Goal: Information Seeking & Learning: Check status

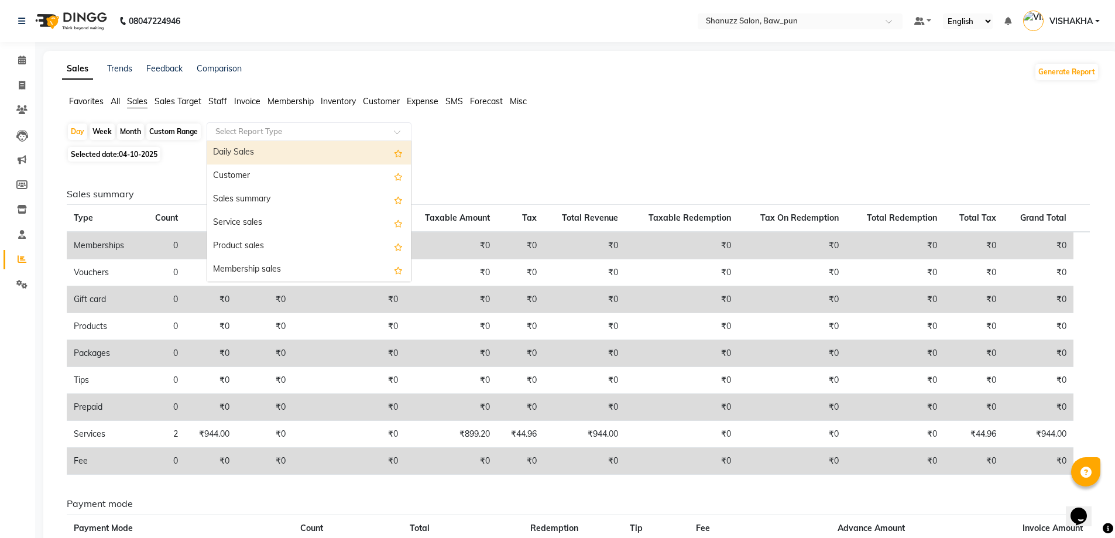
click at [242, 128] on input "text" at bounding box center [297, 132] width 169 height 12
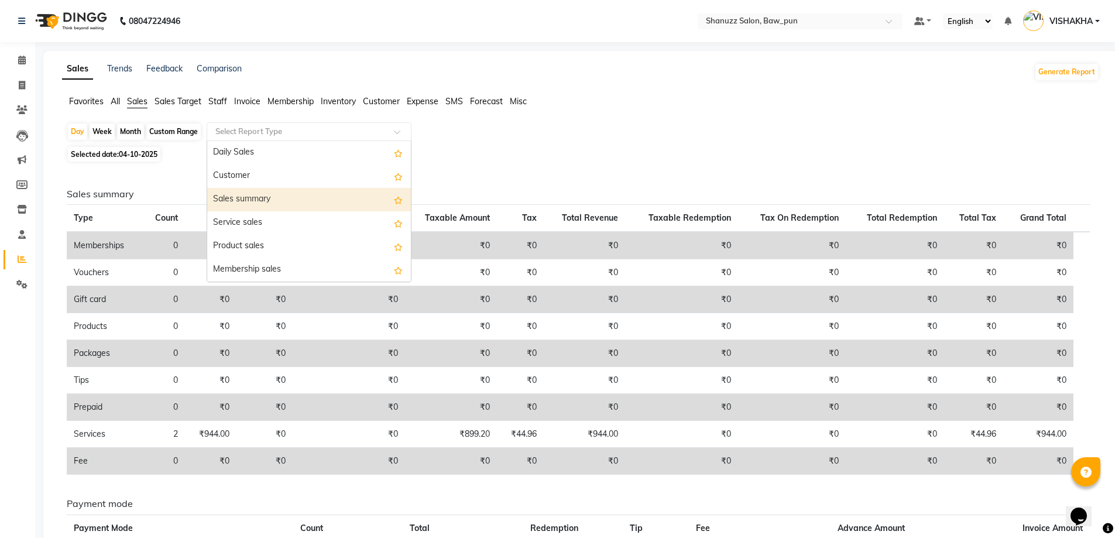
click at [250, 200] on div "Sales summary" at bounding box center [309, 199] width 204 height 23
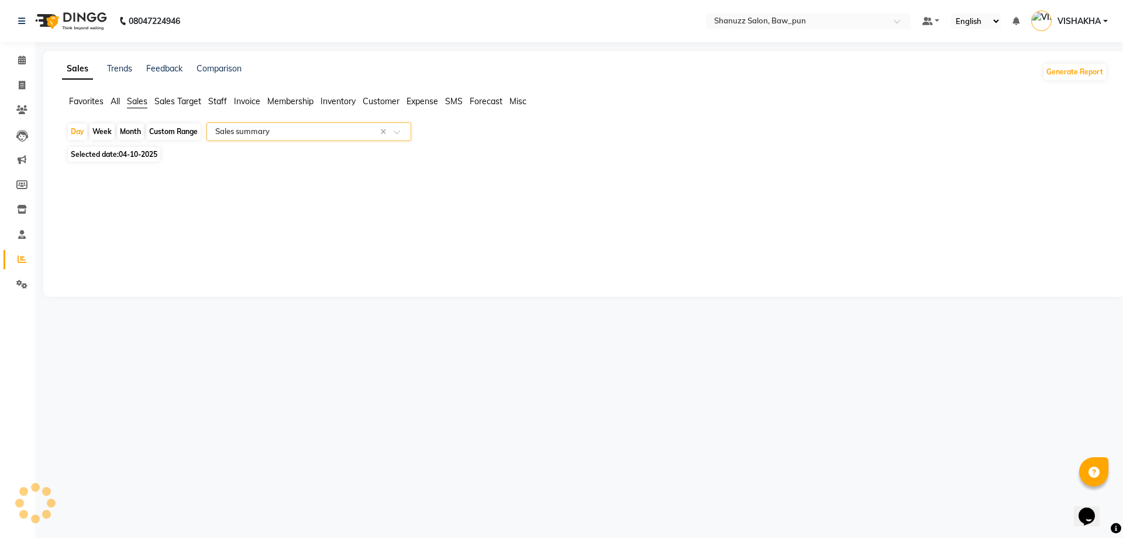
select select "full_report"
select select "csv"
click at [126, 156] on span "04-10-2025" at bounding box center [138, 154] width 39 height 9
select select "10"
select select "2025"
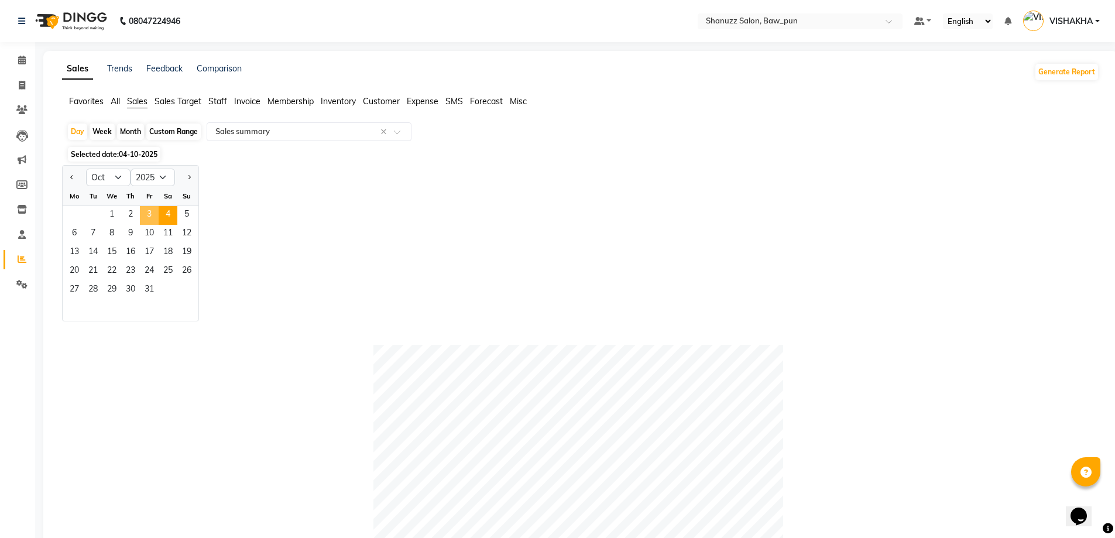
click at [145, 215] on span "3" at bounding box center [149, 215] width 19 height 19
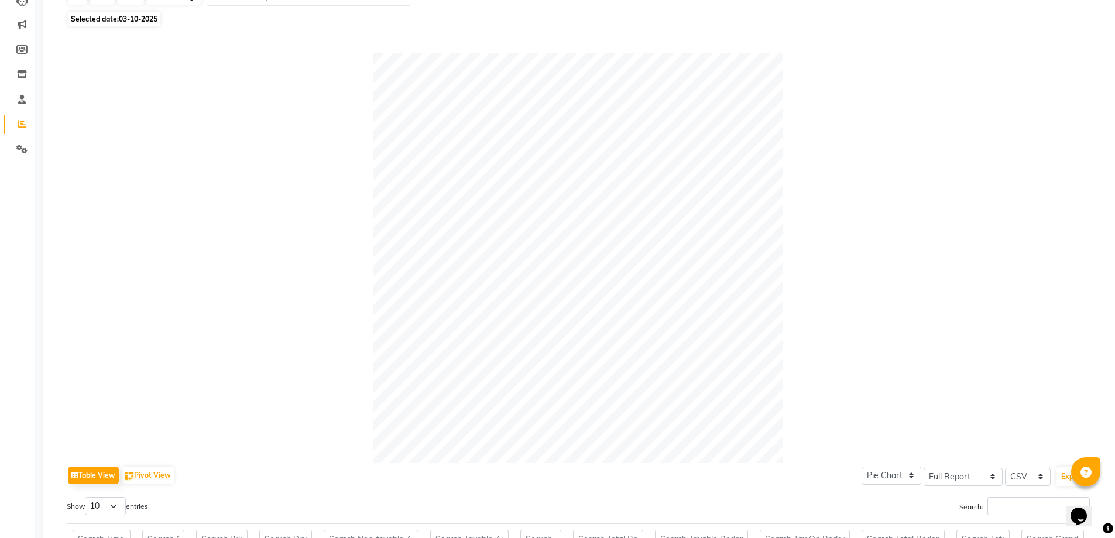
scroll to position [118, 0]
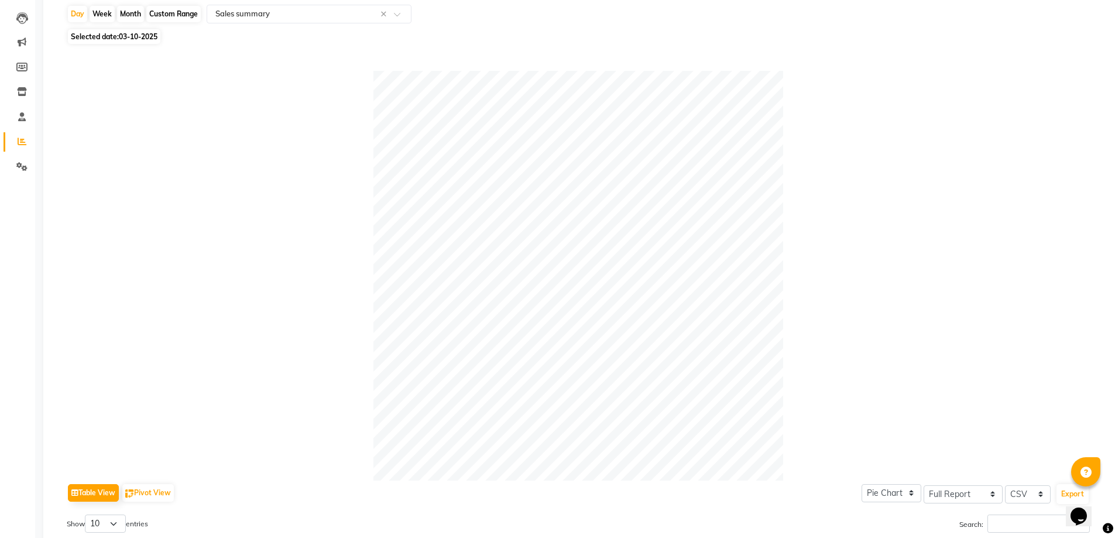
click at [119, 30] on span "Selected date: 03-10-2025" at bounding box center [114, 36] width 92 height 15
select select "10"
select select "2025"
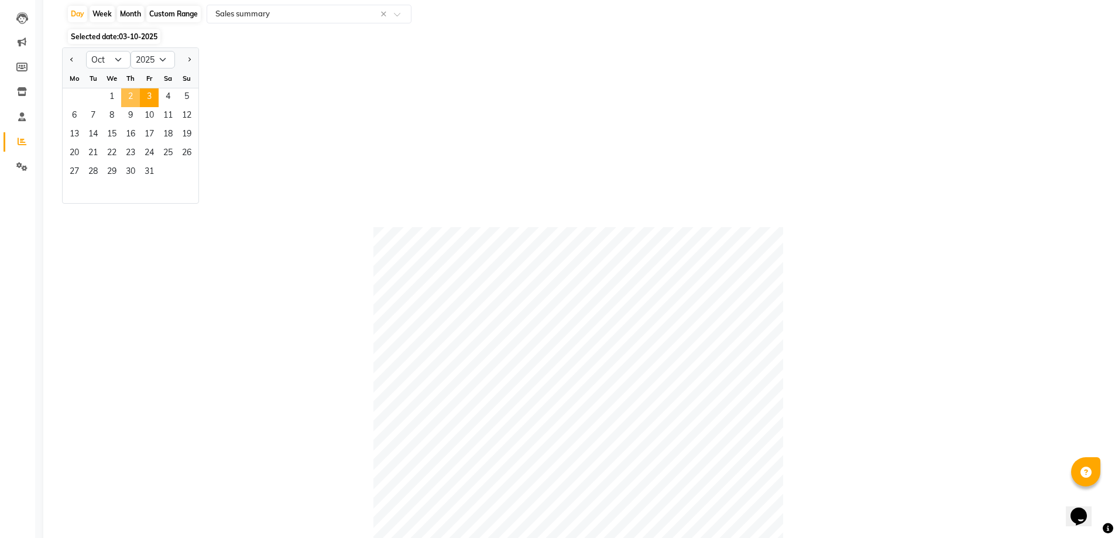
click at [129, 101] on span "2" at bounding box center [130, 97] width 19 height 19
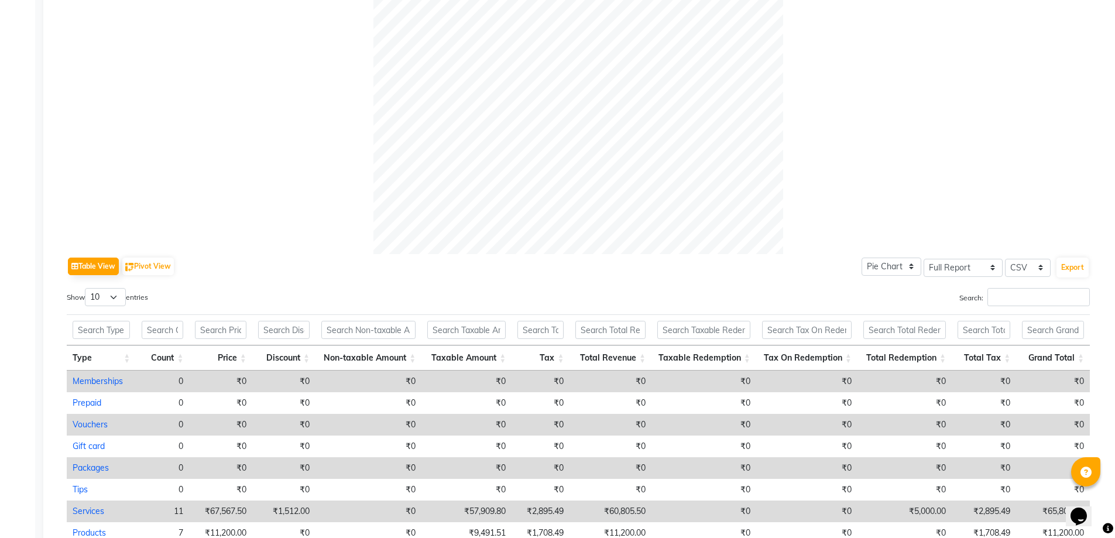
scroll to position [0, 0]
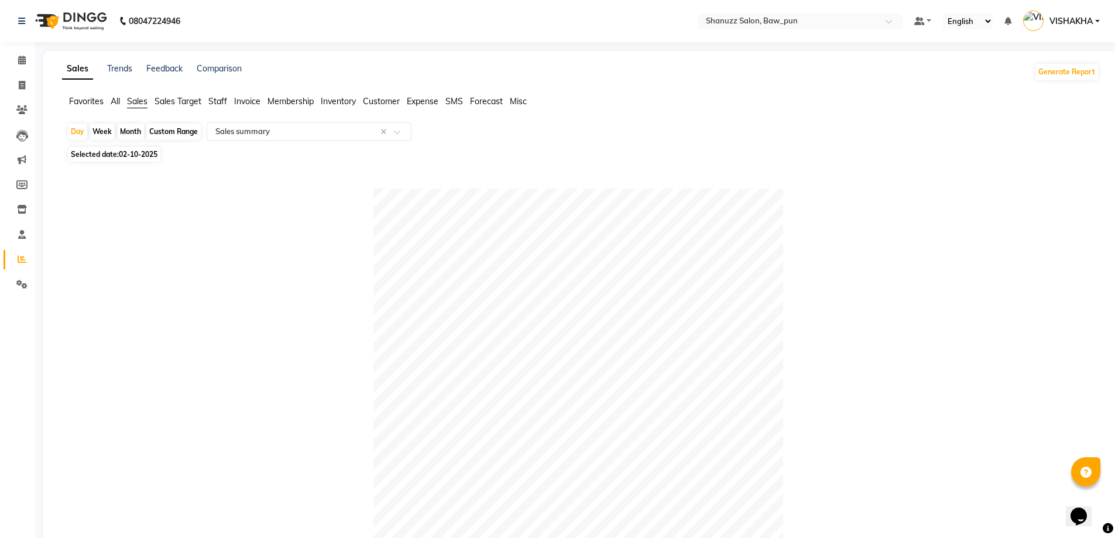
click at [125, 154] on span "02-10-2025" at bounding box center [138, 154] width 39 height 9
select select "10"
select select "2025"
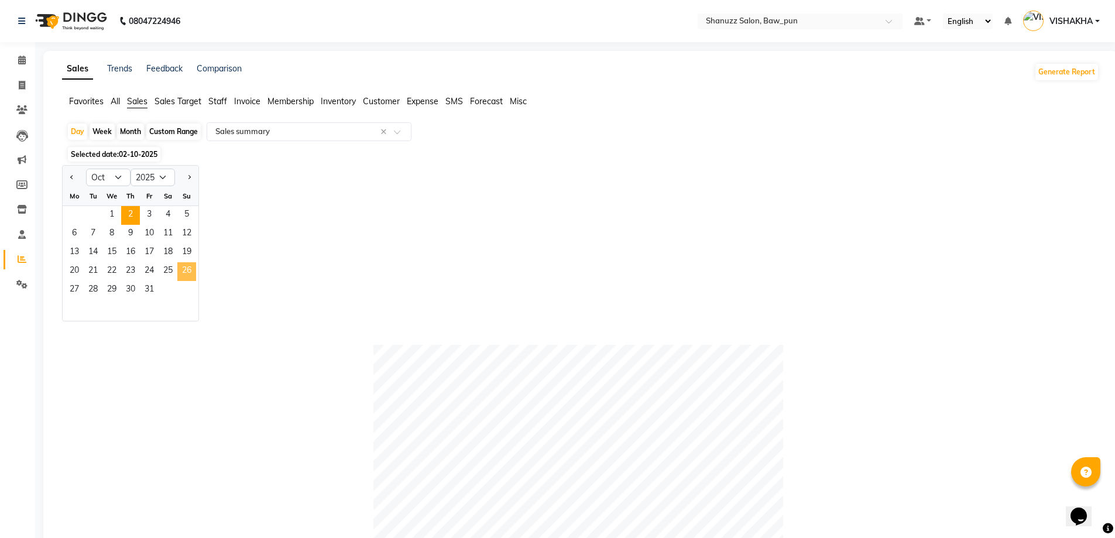
scroll to position [59, 0]
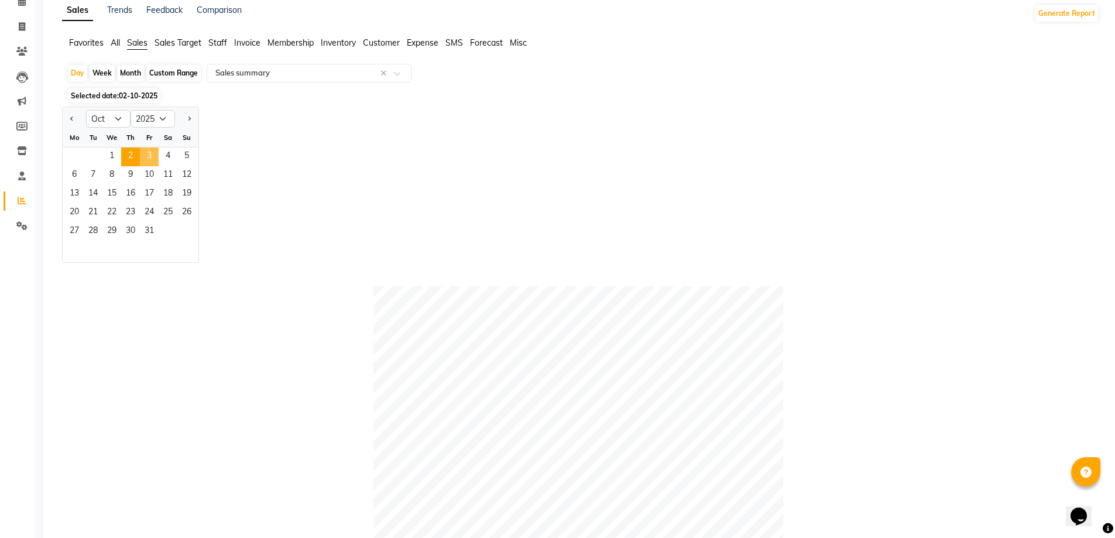
click at [146, 156] on span "3" at bounding box center [149, 156] width 19 height 19
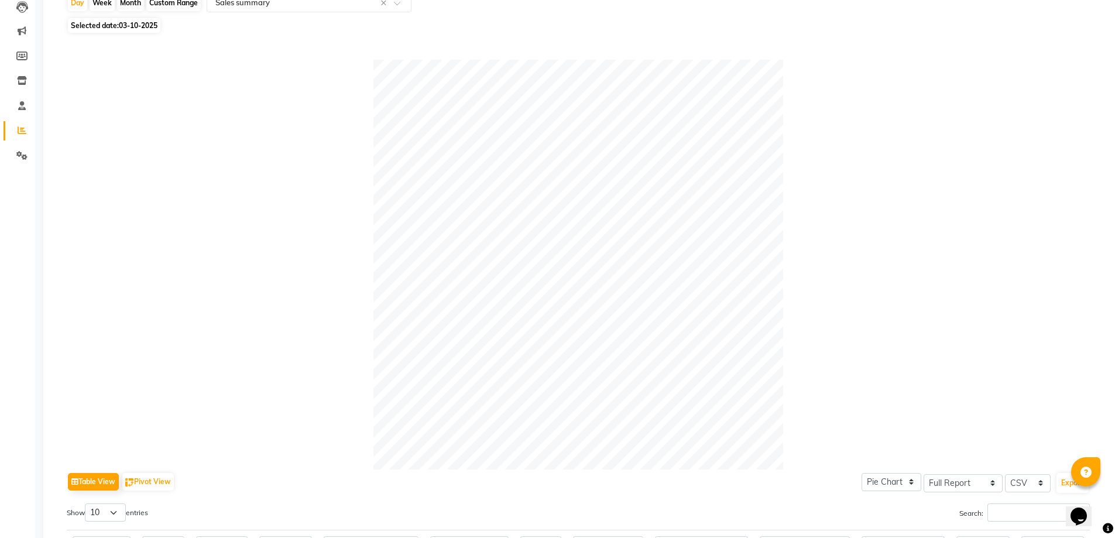
scroll to position [118, 0]
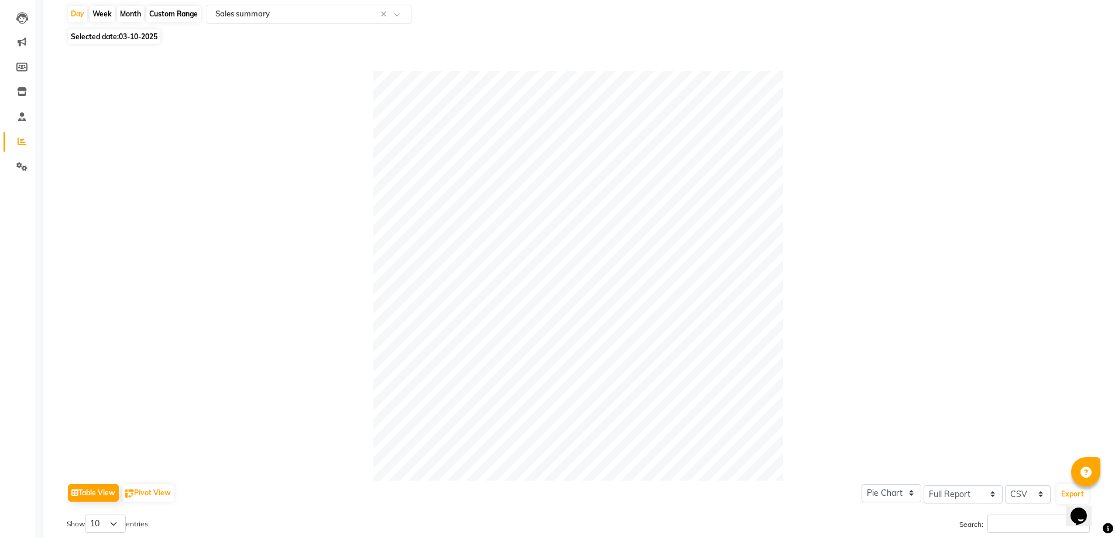
click at [253, 16] on input "text" at bounding box center [297, 14] width 169 height 12
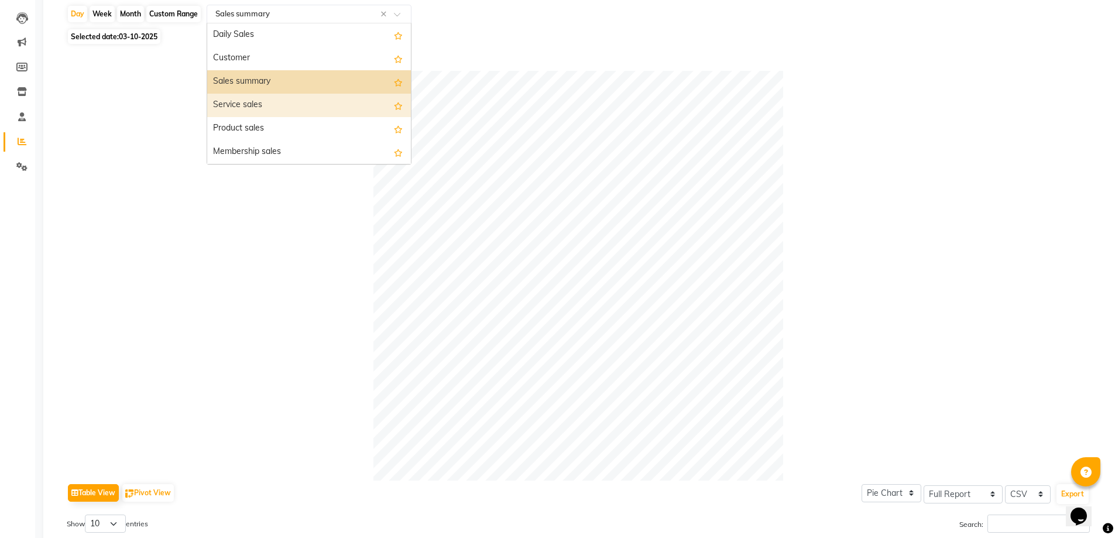
click at [254, 102] on div "Service sales" at bounding box center [309, 105] width 204 height 23
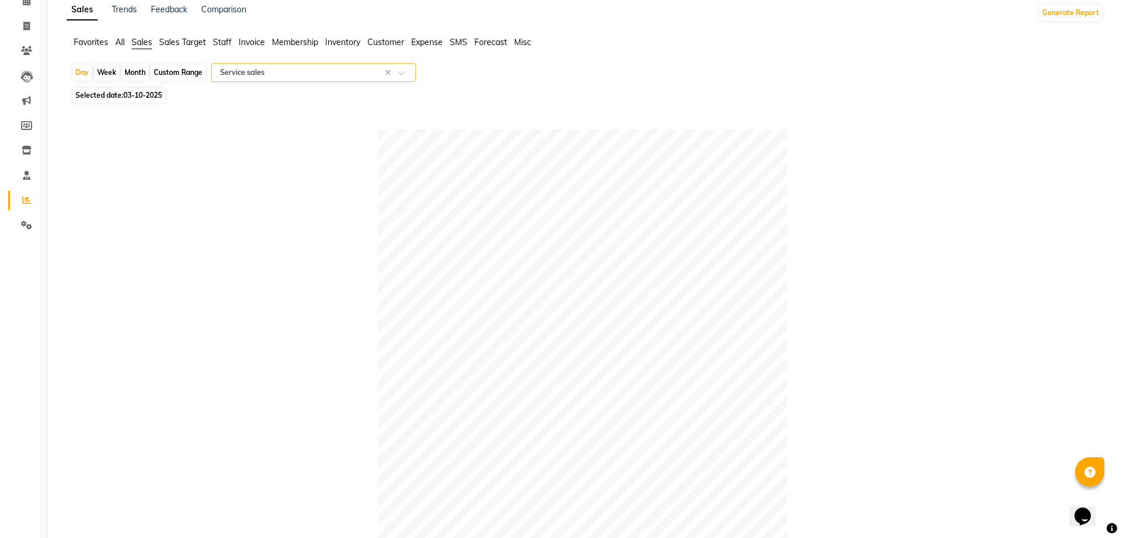
scroll to position [0, 0]
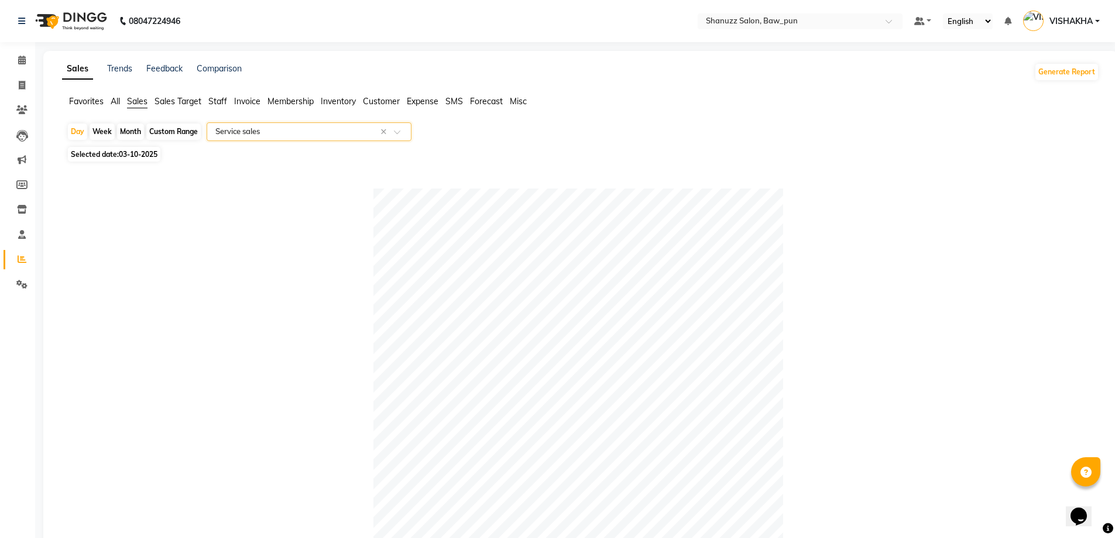
click at [363, 136] on input "text" at bounding box center [297, 132] width 169 height 12
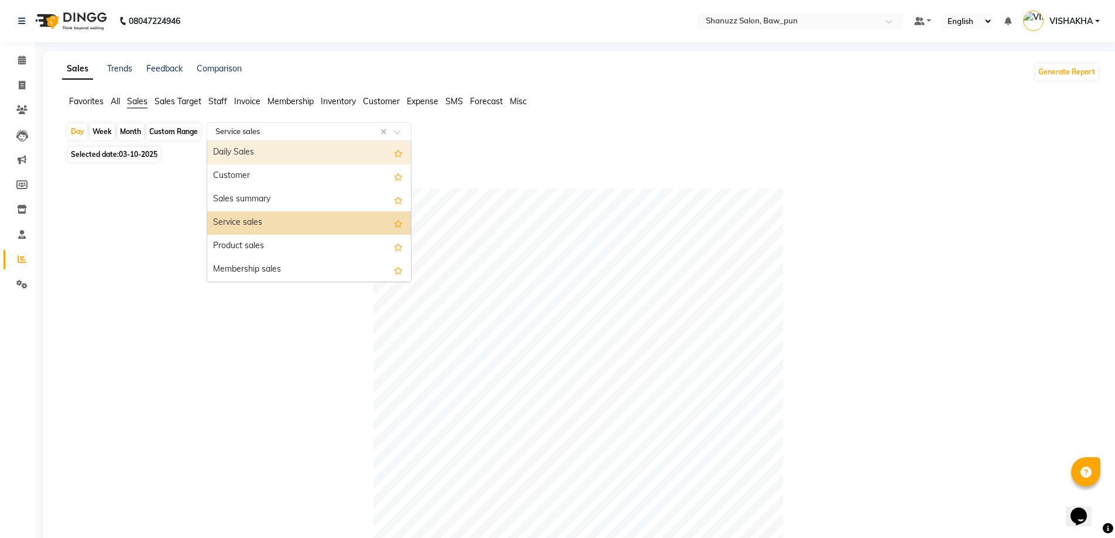
click at [298, 155] on div "Daily Sales" at bounding box center [309, 152] width 204 height 23
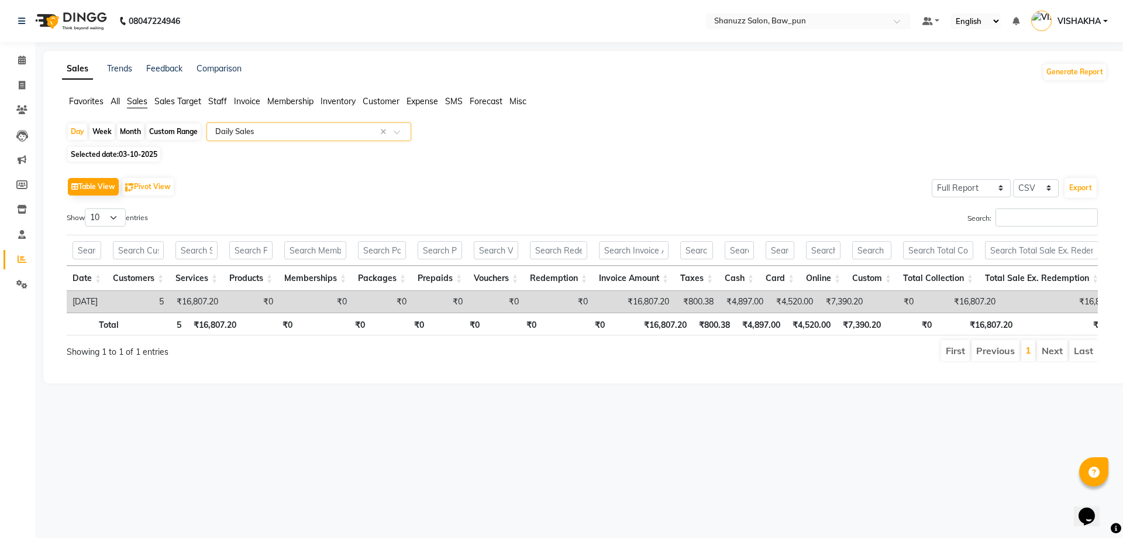
click at [241, 136] on input "text" at bounding box center [297, 132] width 169 height 12
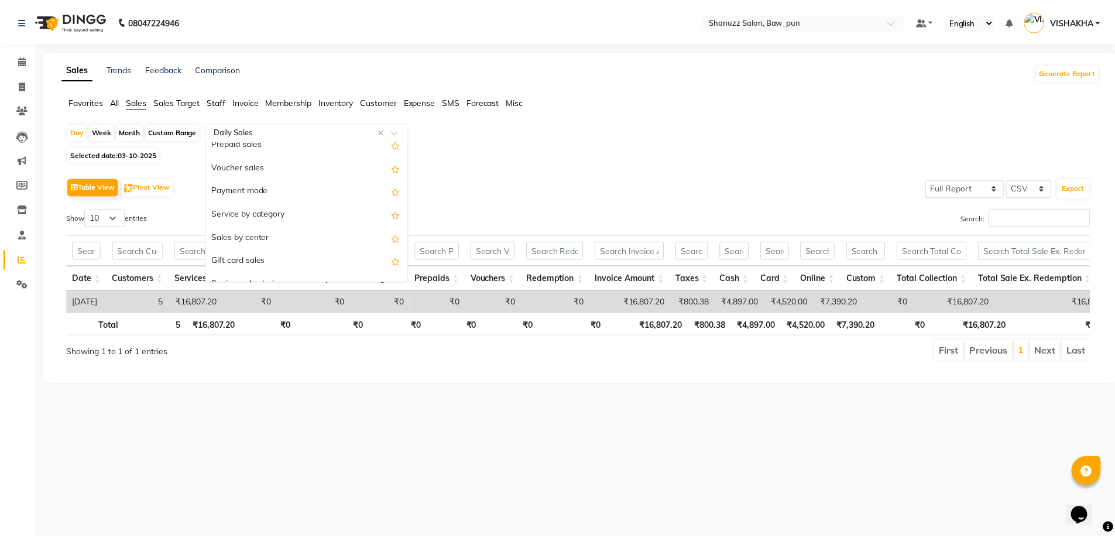
scroll to position [176, 0]
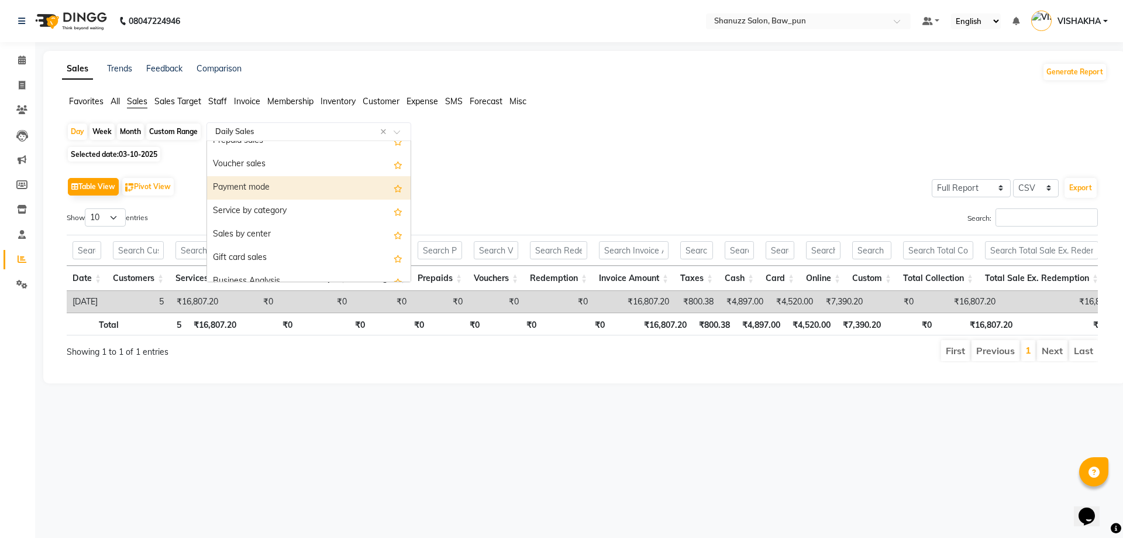
click at [129, 131] on div "Month" at bounding box center [130, 131] width 27 height 16
select select "10"
select select "2025"
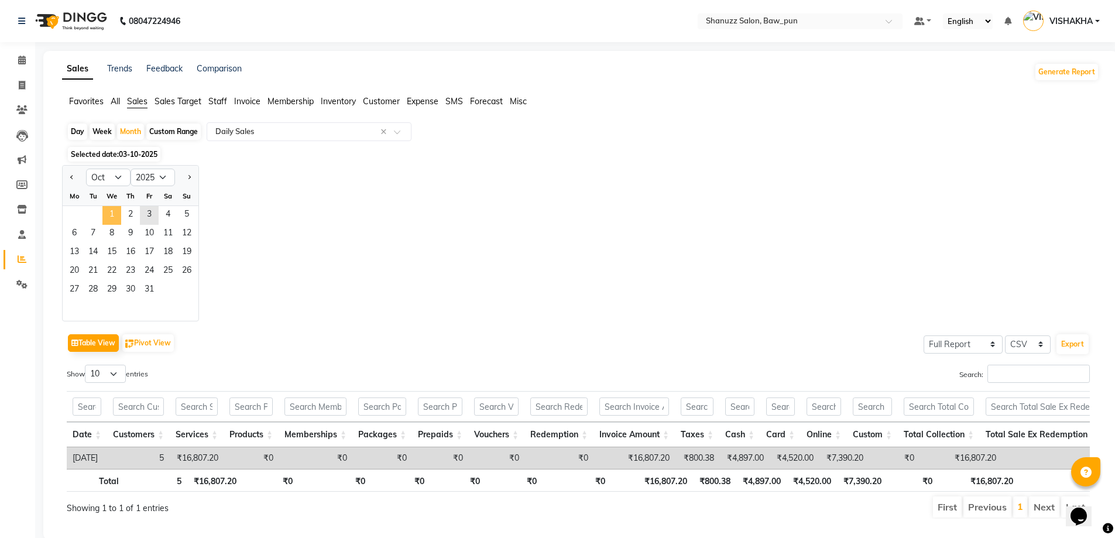
click at [114, 215] on span "1" at bounding box center [111, 215] width 19 height 19
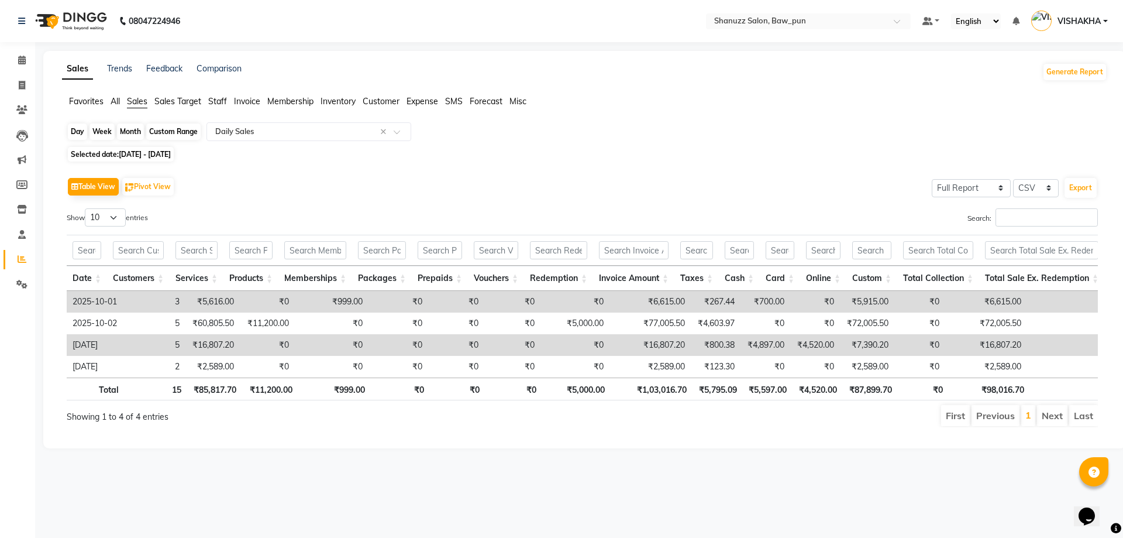
click at [129, 135] on div "Month" at bounding box center [130, 131] width 27 height 16
select select "10"
select select "2025"
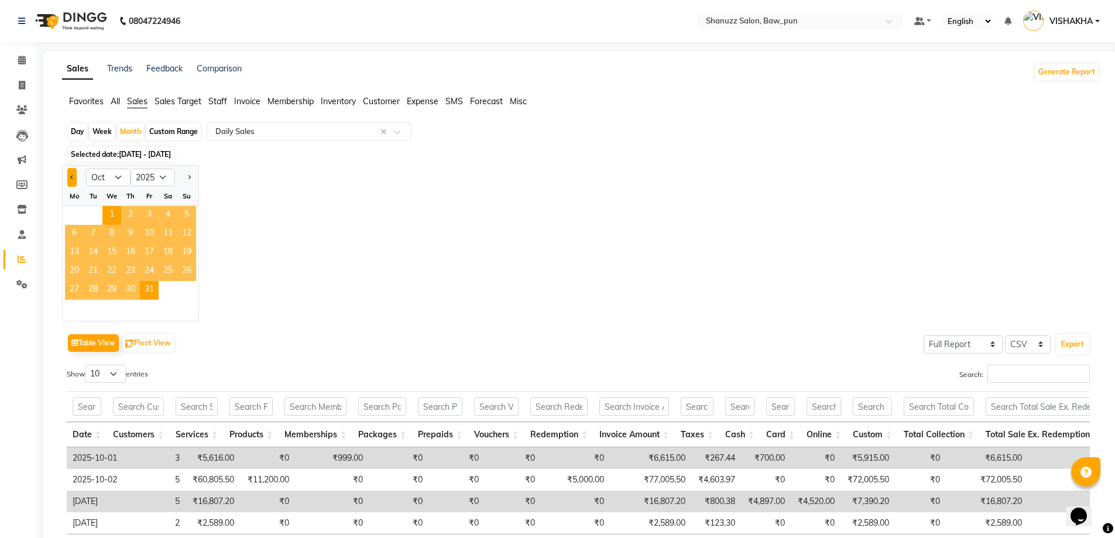
click at [70, 178] on button "Previous month" at bounding box center [71, 177] width 9 height 19
select select "9"
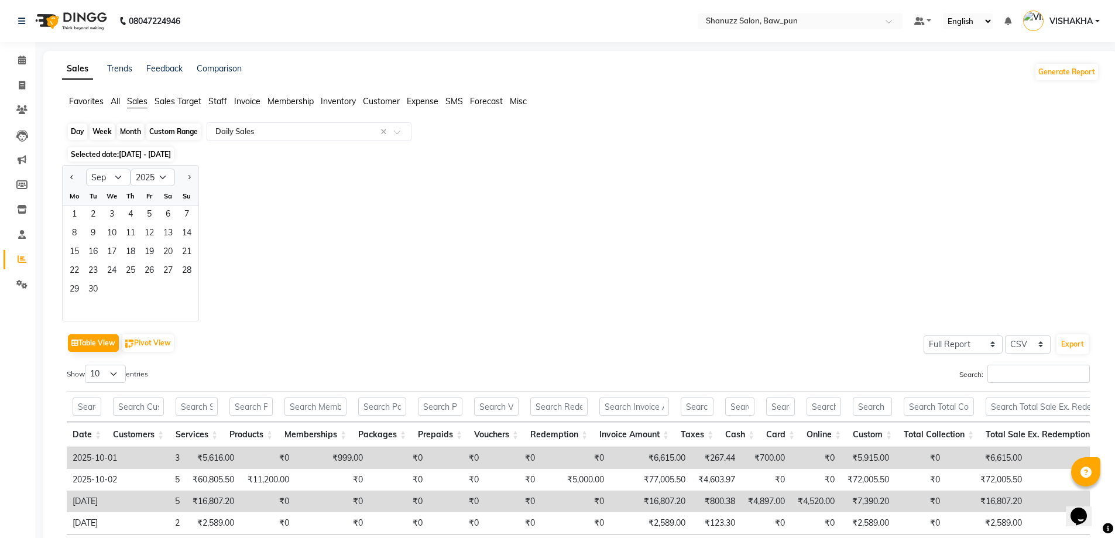
click at [132, 132] on div "Month" at bounding box center [130, 131] width 27 height 16
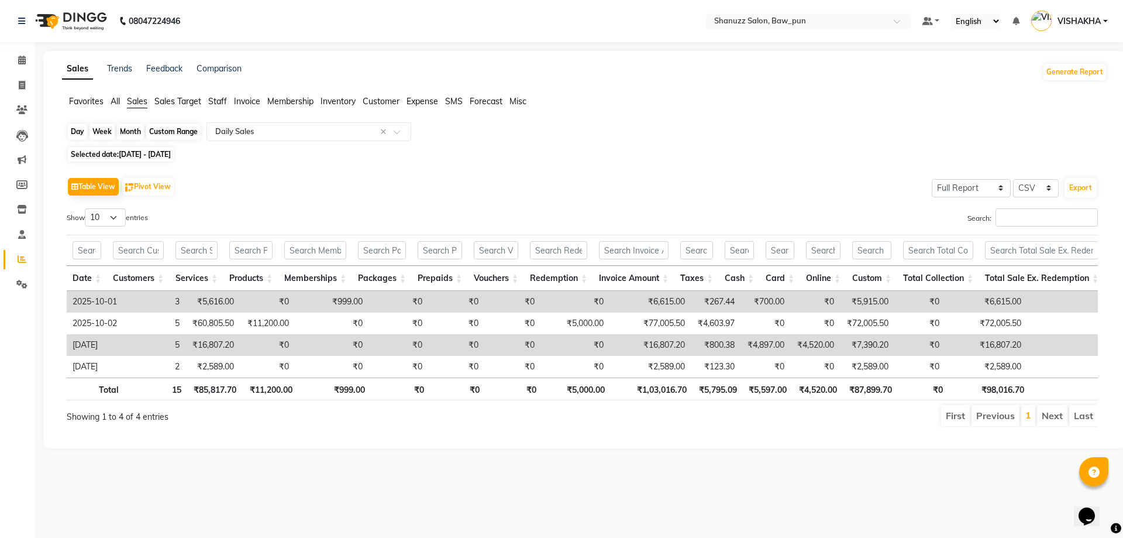
click at [129, 135] on div "Month" at bounding box center [130, 131] width 27 height 16
select select "10"
select select "2025"
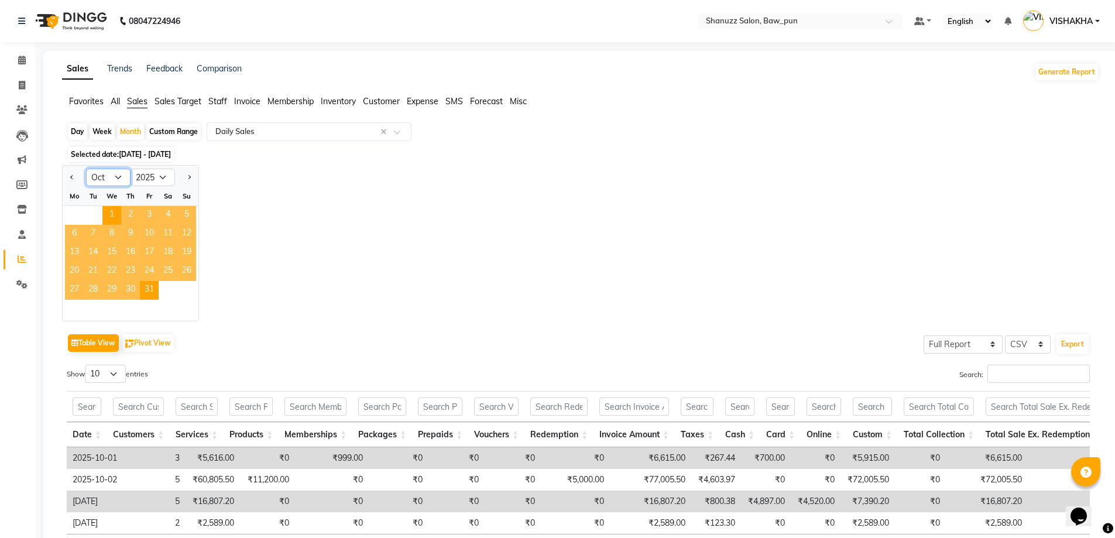
click at [109, 172] on select "Jan Feb Mar Apr May Jun [DATE] Aug Sep Oct Nov Dec" at bounding box center [108, 178] width 44 height 18
select select "9"
click at [86, 169] on select "Jan Feb Mar Apr May Jun [DATE] Aug Sep Oct Nov Dec" at bounding box center [108, 178] width 44 height 18
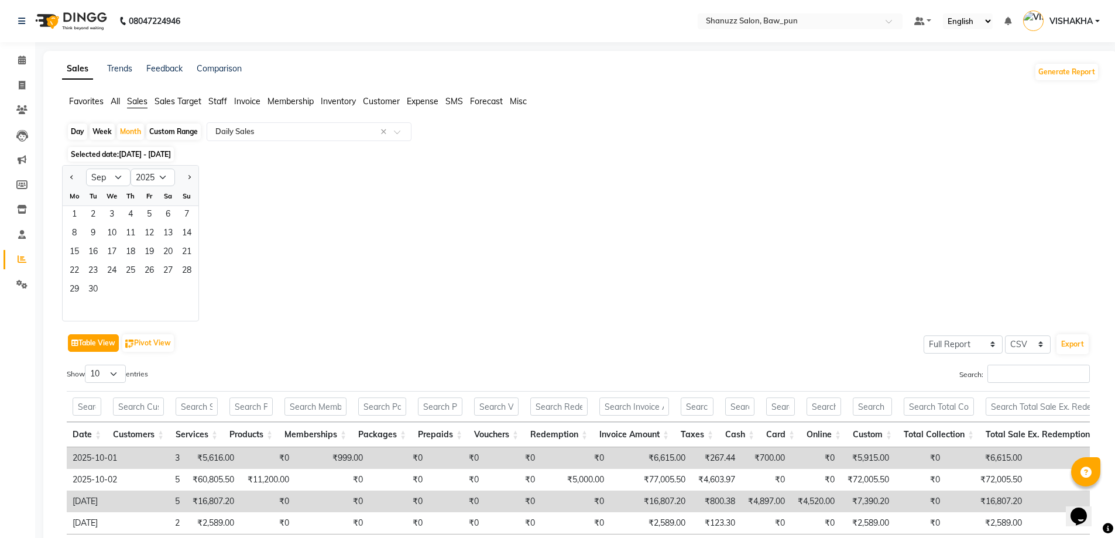
click at [94, 344] on button "Table View" at bounding box center [93, 343] width 51 height 18
click at [81, 213] on span "1" at bounding box center [74, 215] width 19 height 19
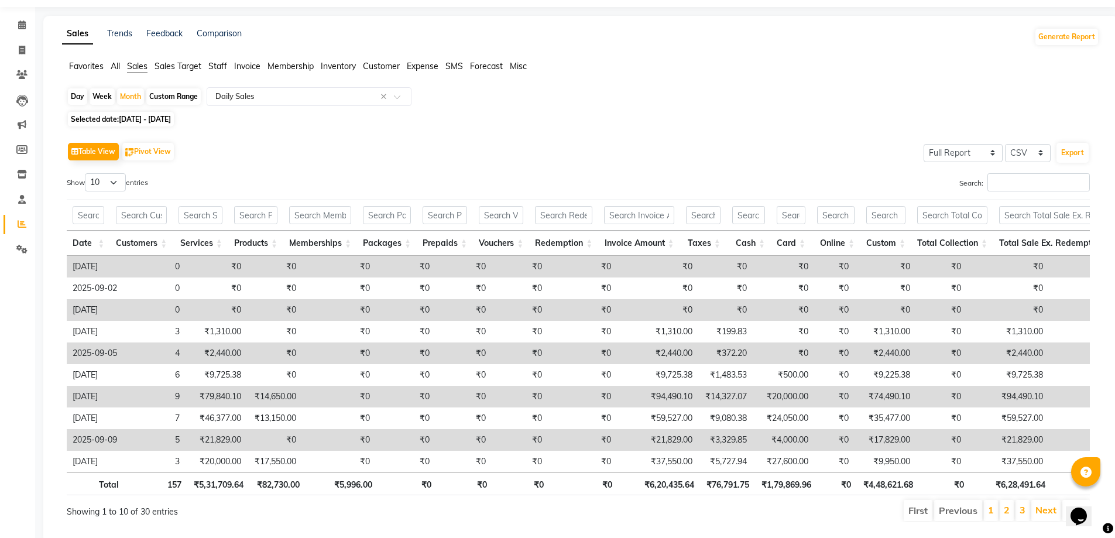
scroll to position [75, 0]
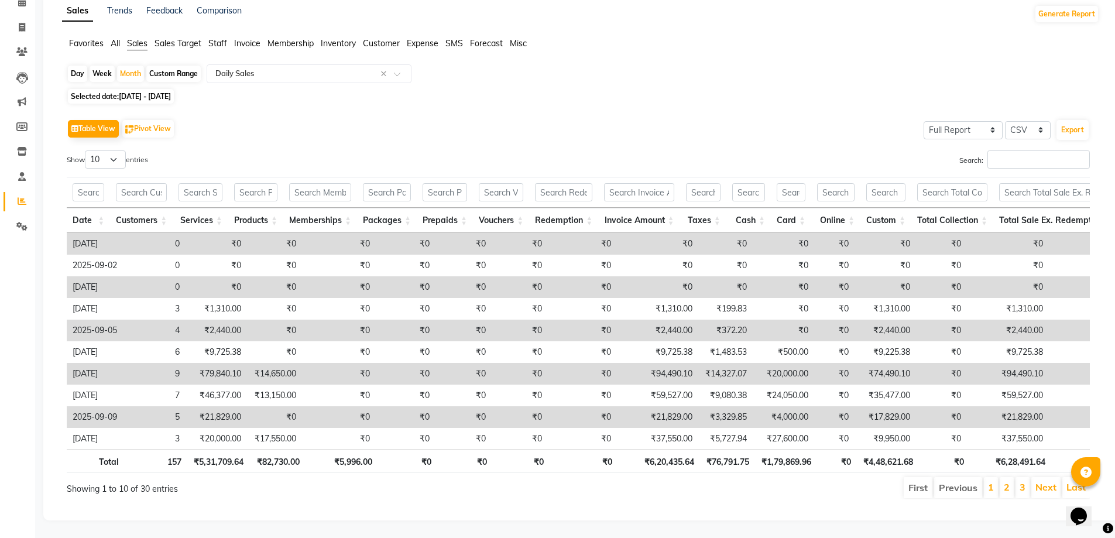
click at [132, 92] on span "[DATE] - [DATE]" at bounding box center [145, 96] width 52 height 9
select select "9"
select select "2025"
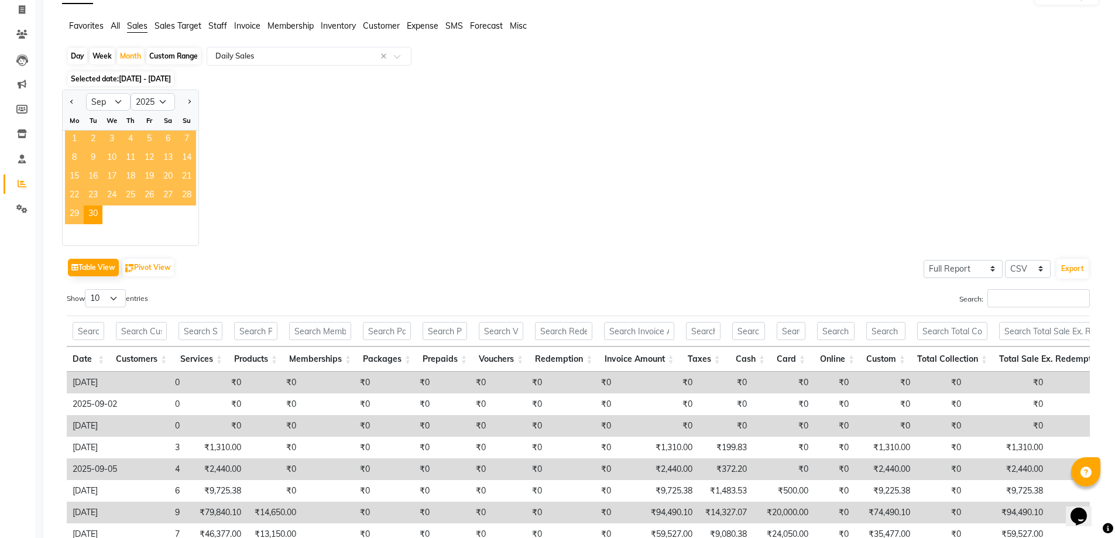
click at [74, 142] on span "1" at bounding box center [74, 139] width 19 height 19
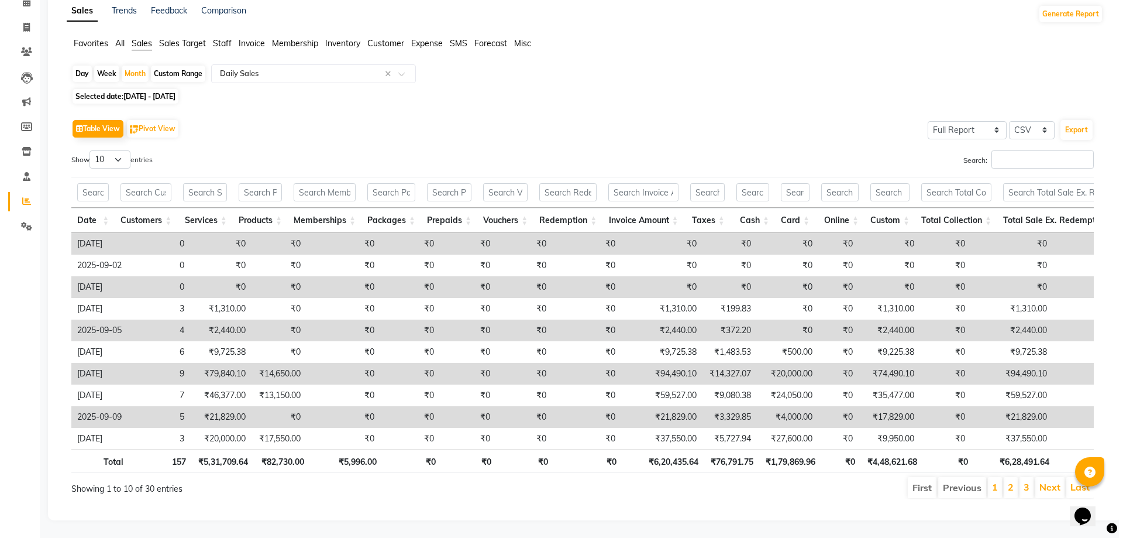
scroll to position [0, 0]
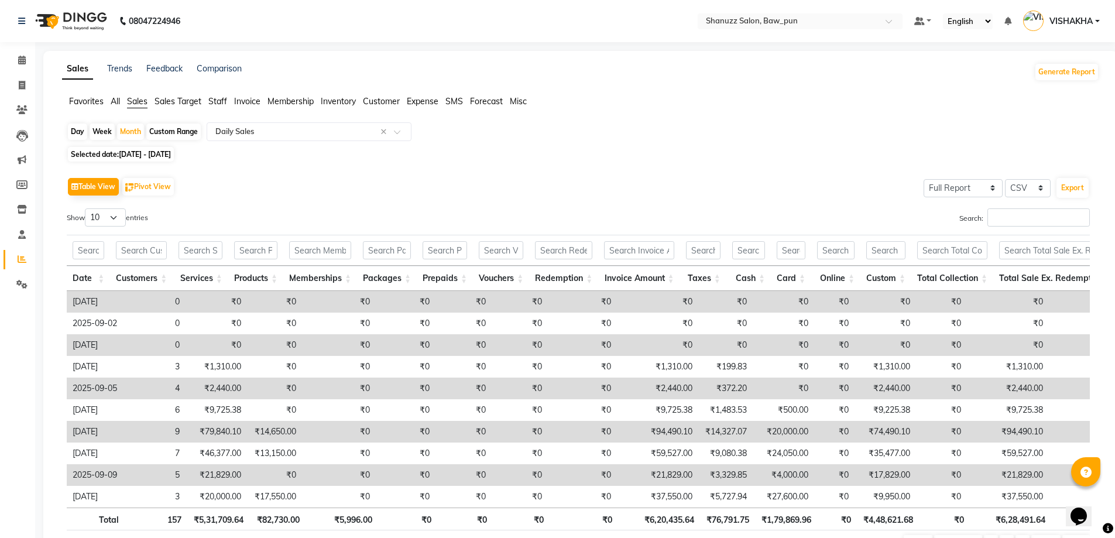
click at [83, 129] on div "Day" at bounding box center [77, 131] width 19 height 16
select select "9"
select select "2025"
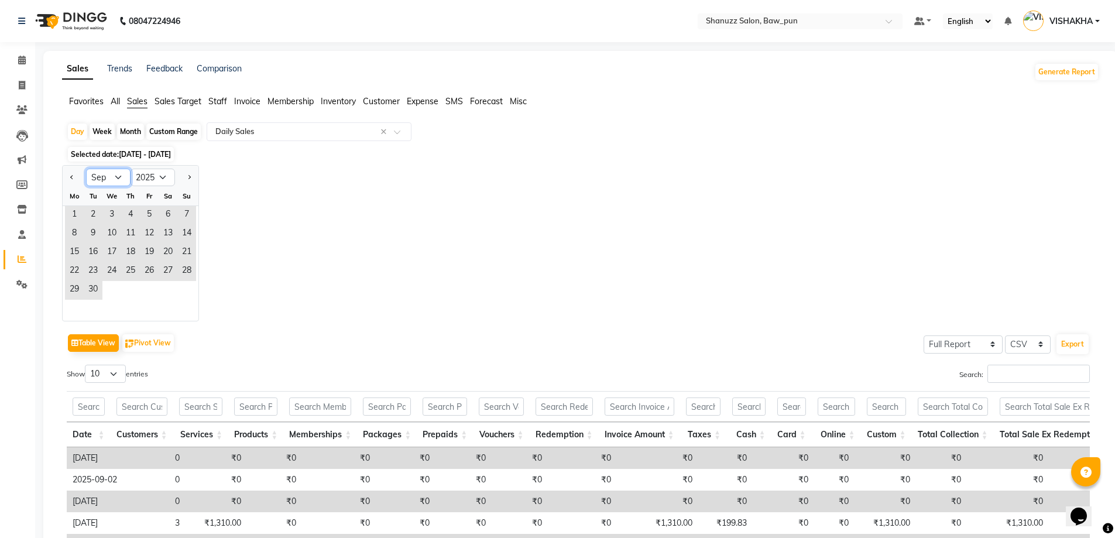
click at [108, 181] on select "Jan Feb Mar Apr May Jun [DATE] Aug Sep Oct Nov Dec" at bounding box center [108, 178] width 44 height 18
click at [86, 169] on select "Jan Feb Mar Apr May Jun [DATE] Aug Sep Oct Nov Dec" at bounding box center [108, 178] width 44 height 18
click at [132, 223] on span "4" at bounding box center [130, 215] width 19 height 19
